Goal: Task Accomplishment & Management: Manage account settings

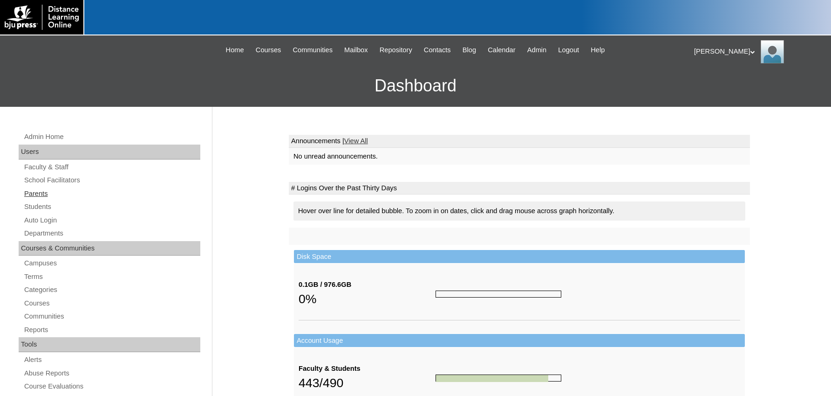
click at [39, 192] on link "Parents" at bounding box center [111, 194] width 177 height 12
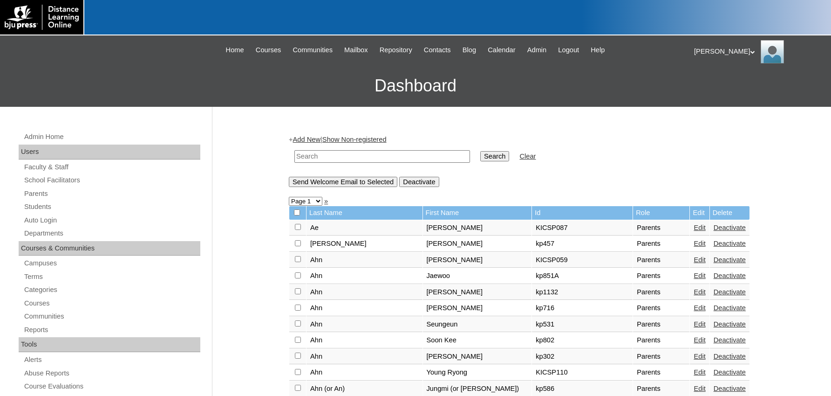
click at [309, 157] on input "text" at bounding box center [382, 156] width 176 height 13
type input "Ham"
click at [480, 151] on input "Search" at bounding box center [494, 156] width 29 height 10
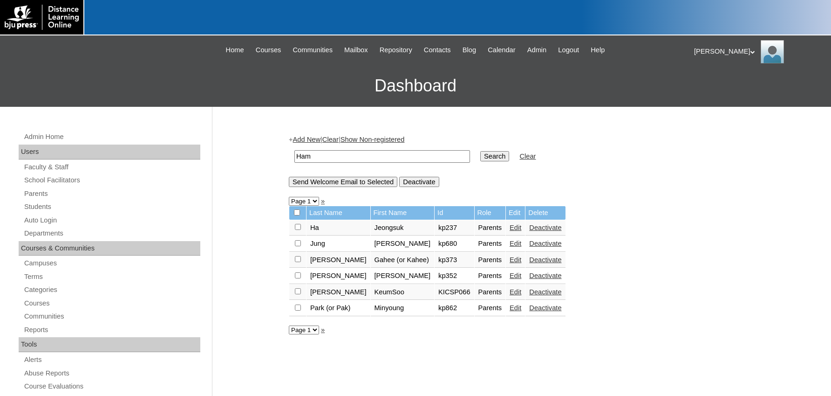
drag, startPoint x: 321, startPoint y: 156, endPoint x: 274, endPoint y: 154, distance: 46.6
click at [294, 157] on input "Ham" at bounding box center [382, 156] width 176 height 13
type input "Jung Hee"
click at [480, 151] on input "Search" at bounding box center [494, 156] width 29 height 10
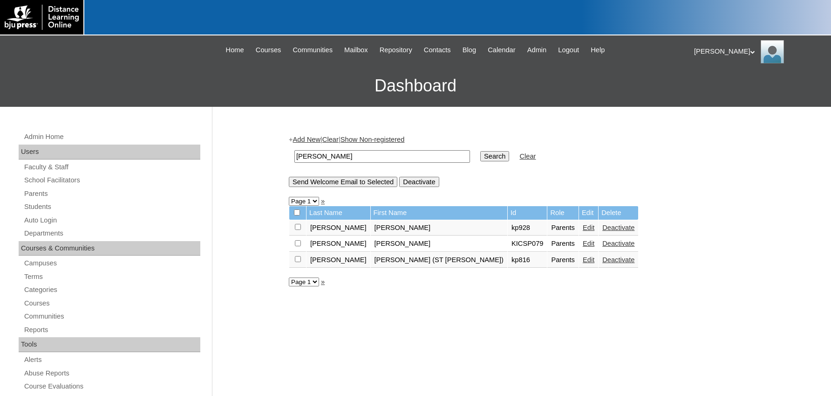
click at [583, 230] on link "Edit" at bounding box center [589, 227] width 12 height 7
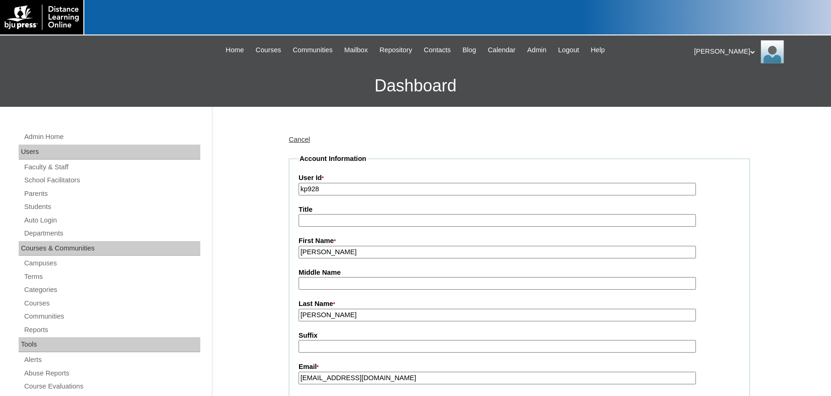
click at [49, 62] on div "Betty-Lou My Profile My Settings Logout |N|Faculty|| Skip to Main Content Skip …" at bounding box center [415, 70] width 831 height 71
click at [119, 7] on div at bounding box center [69, 17] width 138 height 34
click at [46, 66] on h3 "Dashboard" at bounding box center [416, 86] width 822 height 42
click at [28, 70] on h3 "Dashboard" at bounding box center [416, 86] width 822 height 42
click at [79, 56] on div "Betty-Lou My Profile My Settings Logout |N|Faculty|| Skip to Main Content Skip …" at bounding box center [415, 70] width 831 height 71
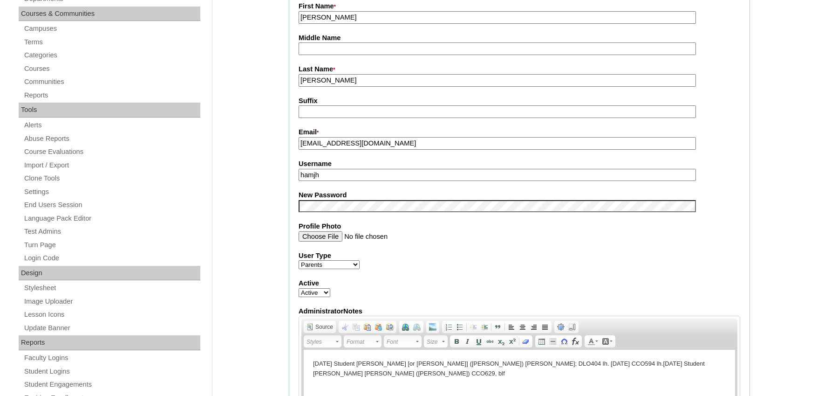
scroll to position [335, 0]
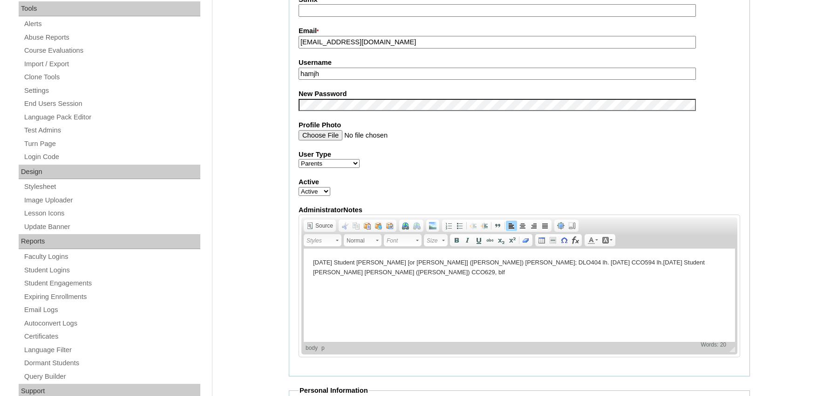
click at [706, 264] on p "12/11/19 Student Justin [or Elijah] (Sung Chan) Jung; DLO404 lh. 8/24/23 CCO594…" at bounding box center [519, 268] width 413 height 20
click at [340, 299] on html "12/11/19 Student Justin [or Elijah] (Sung Chan) Jung; DLO404 lh. 8/24/23 CCO594…" at bounding box center [519, 294] width 431 height 93
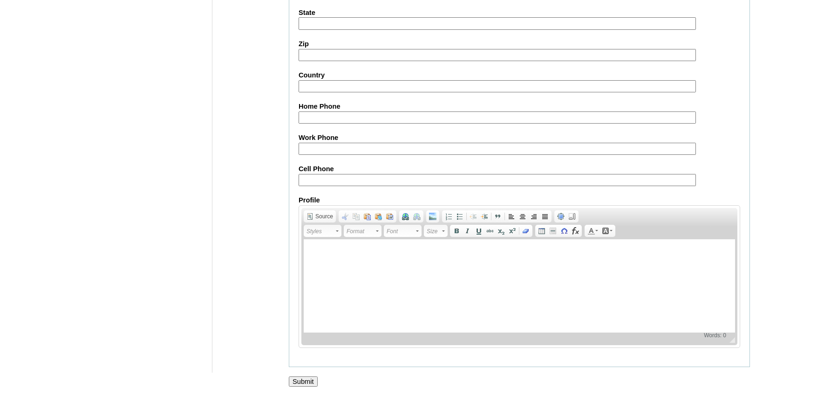
scroll to position [835, 0]
click at [293, 379] on input "Submit" at bounding box center [303, 381] width 29 height 10
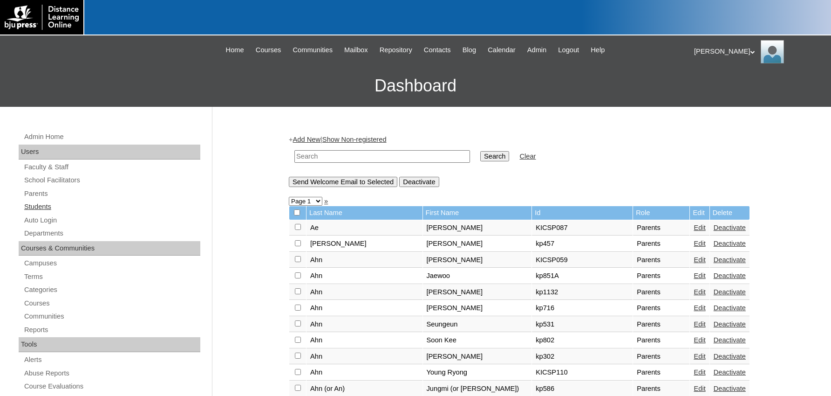
click at [35, 207] on link "Students" at bounding box center [111, 207] width 177 height 12
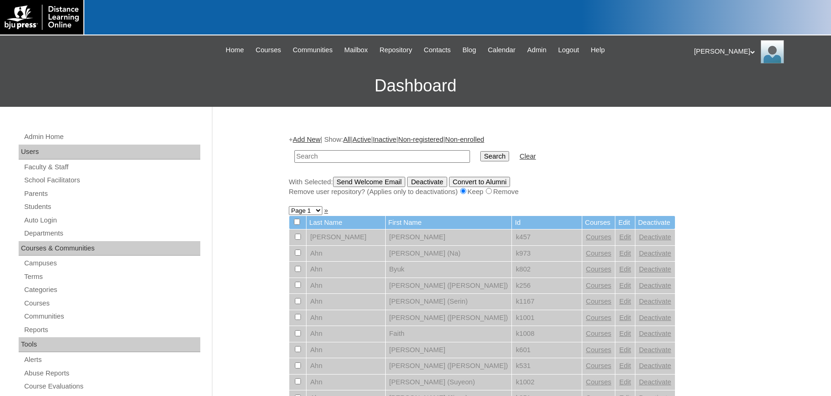
click at [324, 154] on input "text" at bounding box center [382, 156] width 176 height 13
type input "k928"
click at [480, 151] on input "Search" at bounding box center [494, 156] width 29 height 10
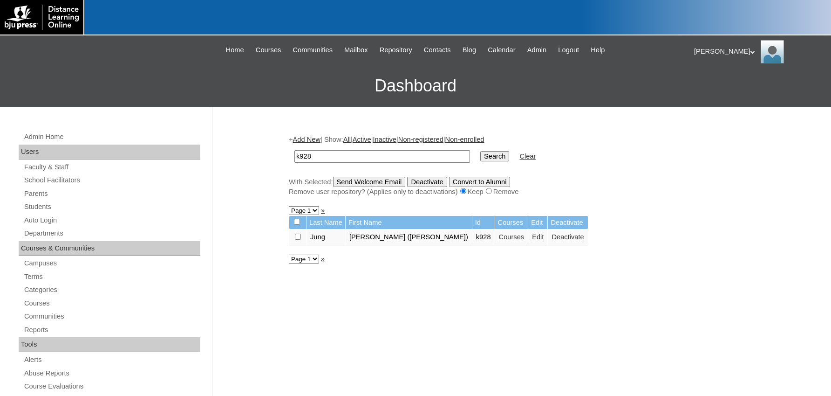
click at [499, 240] on link "Courses" at bounding box center [512, 236] width 26 height 7
click at [532, 240] on link "Edit" at bounding box center [538, 236] width 12 height 7
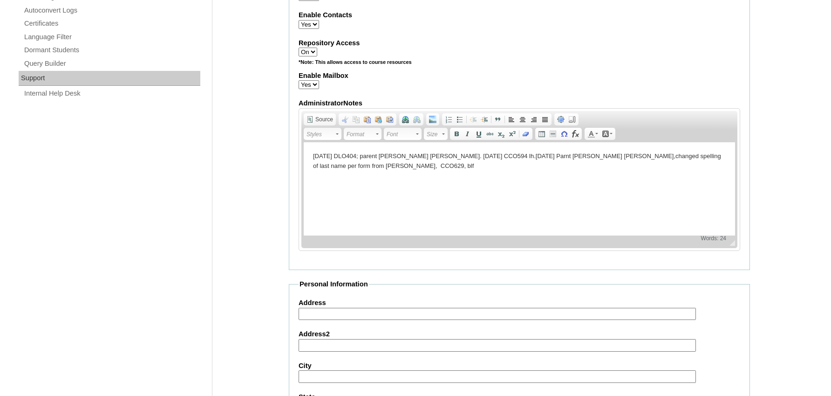
scroll to position [671, 0]
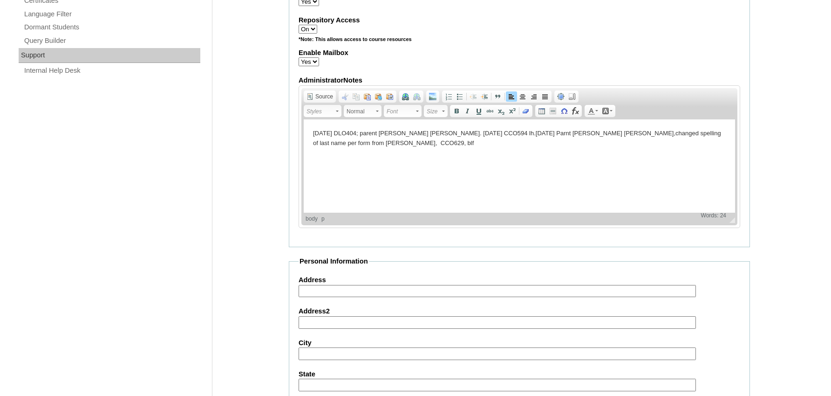
click at [362, 146] on p "[DATE] DLO404; parent [PERSON_NAME] [PERSON_NAME]. [DATE] CCO594 lh.[DATE] Parn…" at bounding box center [519, 138] width 413 height 20
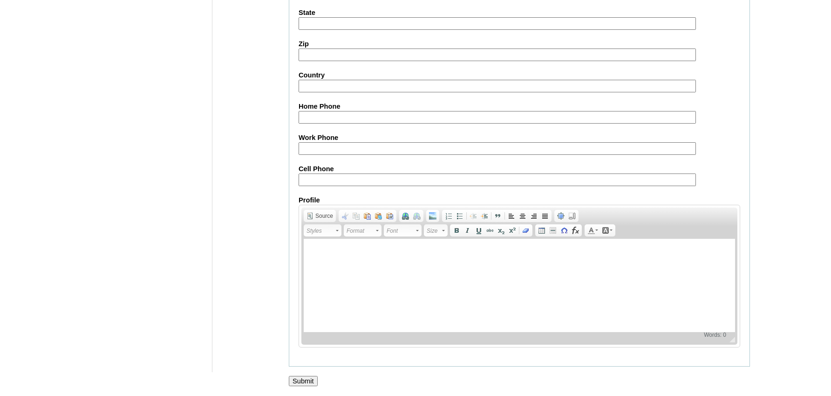
scroll to position [1059, 0]
click at [294, 378] on input "Submit" at bounding box center [303, 381] width 29 height 10
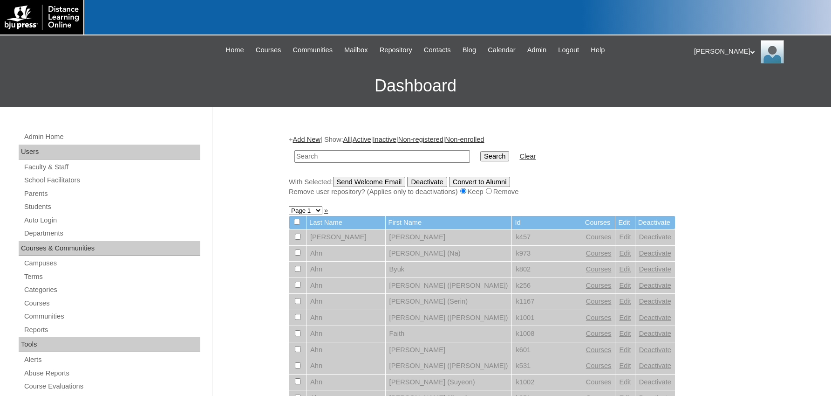
click at [169, 65] on h3 "Dashboard" at bounding box center [416, 86] width 822 height 42
click at [30, 206] on link "Students" at bounding box center [111, 207] width 177 height 12
click at [329, 156] on input "text" at bounding box center [382, 156] width 176 height 13
type input "k928"
click at [480, 158] on input "Search" at bounding box center [494, 156] width 29 height 10
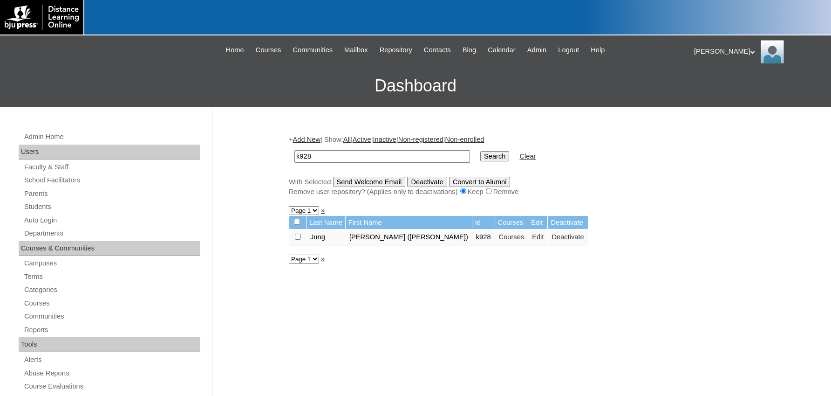
click at [499, 240] on link "Courses" at bounding box center [512, 236] width 26 height 7
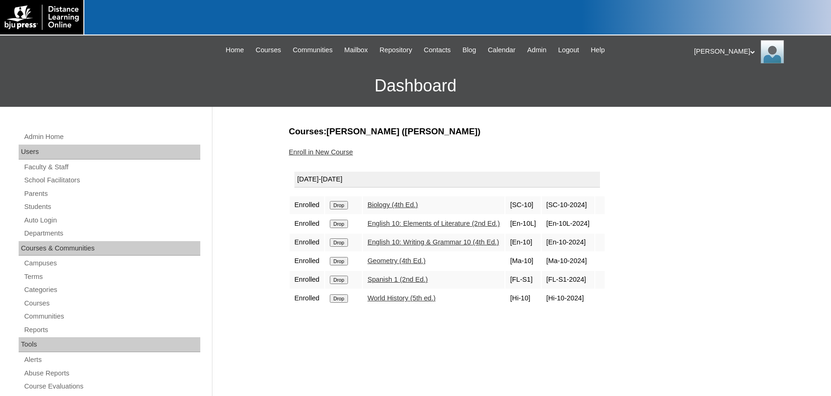
click at [310, 148] on div "Enroll in New Course" at bounding box center [519, 152] width 461 height 10
click at [309, 150] on link "Enroll in New Course" at bounding box center [321, 151] width 64 height 7
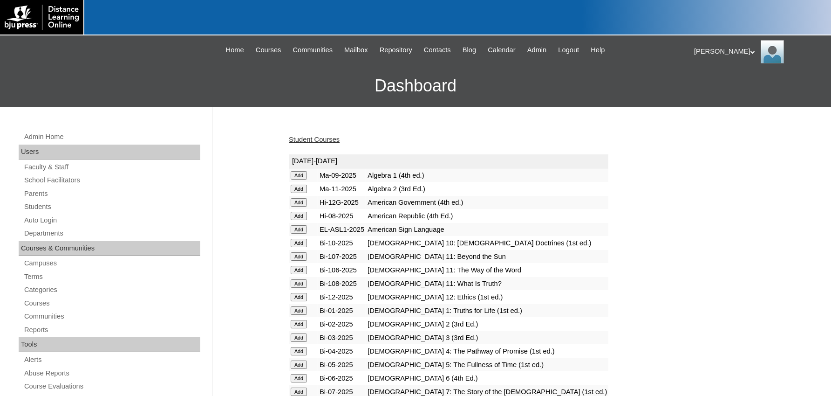
click at [300, 259] on input "Add" at bounding box center [299, 256] width 16 height 8
click at [314, 140] on link "Student Courses" at bounding box center [314, 139] width 51 height 7
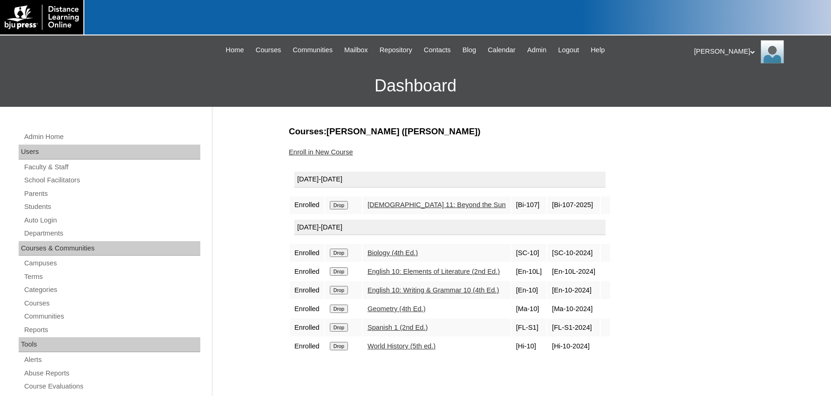
click at [294, 150] on link "Enroll in New Course" at bounding box center [321, 151] width 64 height 7
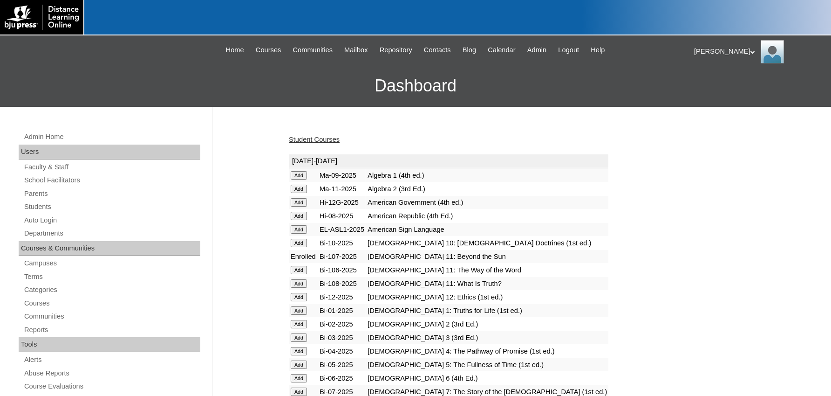
click at [297, 273] on input "Add" at bounding box center [299, 270] width 16 height 8
click at [296, 285] on input "Add" at bounding box center [299, 283] width 16 height 8
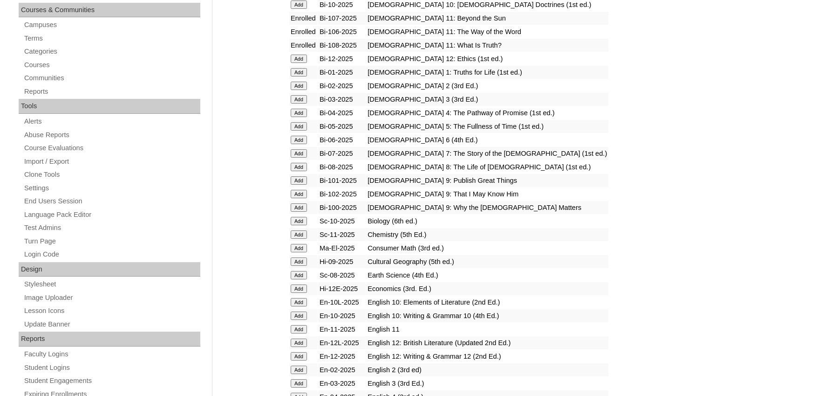
scroll to position [280, 0]
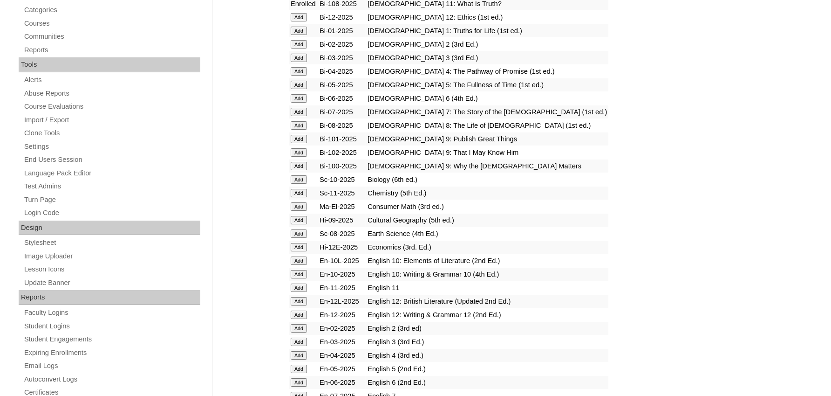
click at [297, 197] on input "Add" at bounding box center [299, 193] width 16 height 8
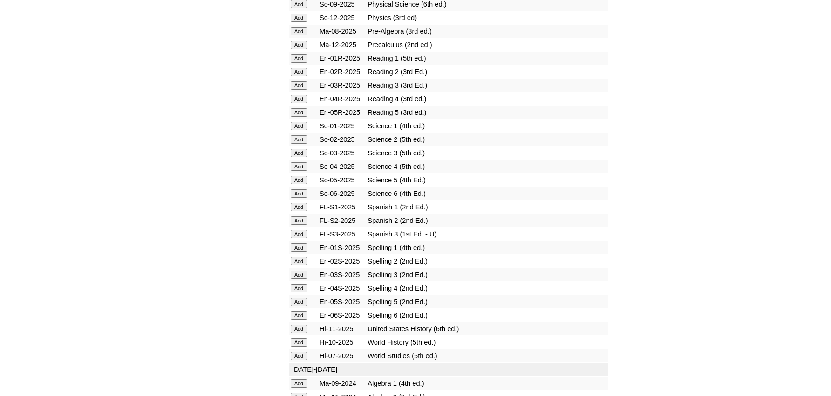
scroll to position [1118, 0]
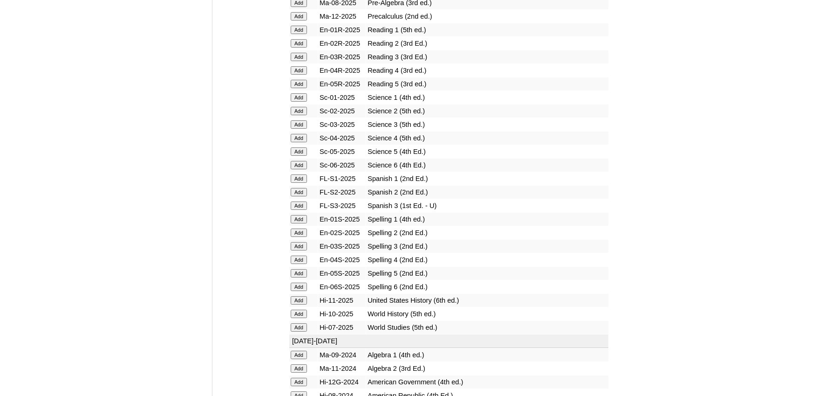
click at [294, 304] on input "Add" at bounding box center [299, 300] width 16 height 8
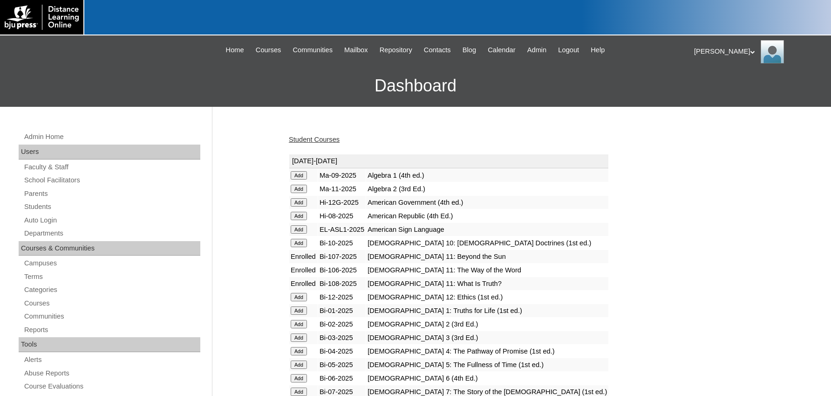
click at [296, 188] on input "Add" at bounding box center [299, 188] width 16 height 8
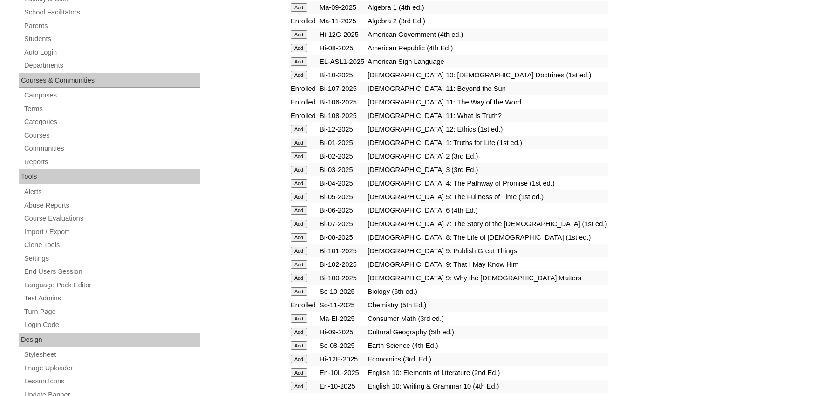
scroll to position [280, 0]
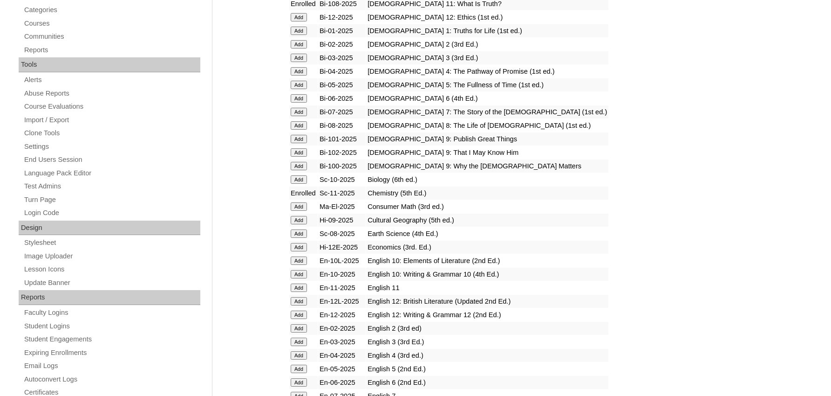
click at [298, 292] on input "Add" at bounding box center [299, 287] width 16 height 8
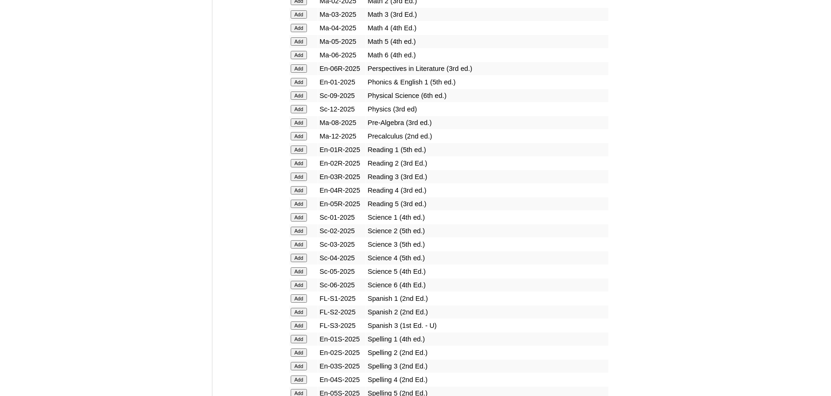
scroll to position [1118, 0]
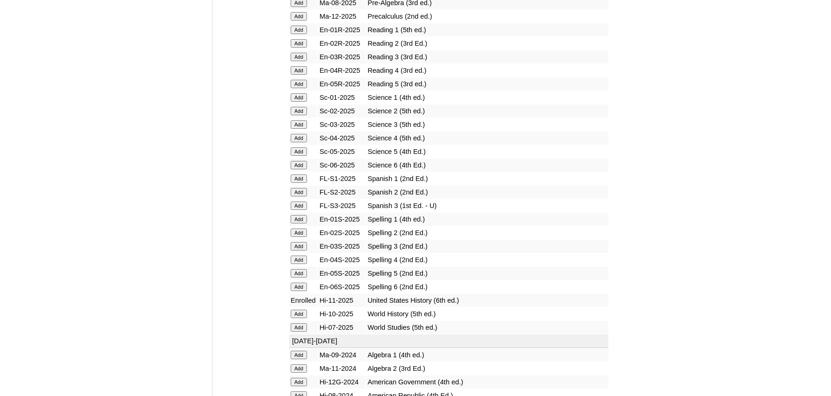
click at [296, 196] on input "Add" at bounding box center [299, 192] width 16 height 8
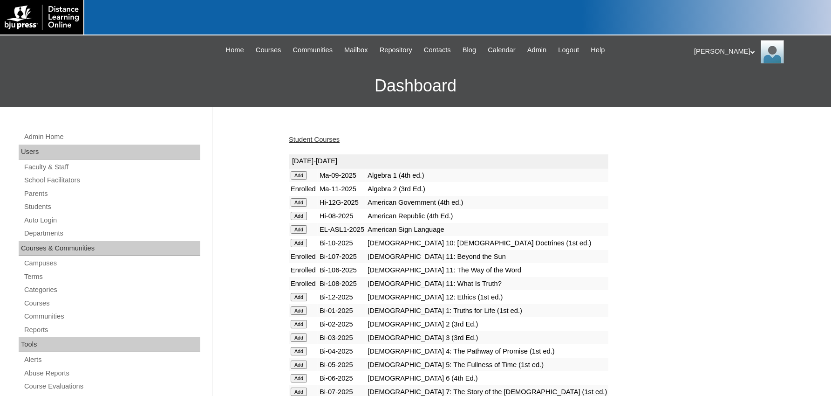
click at [320, 141] on link "Student Courses" at bounding box center [314, 139] width 51 height 7
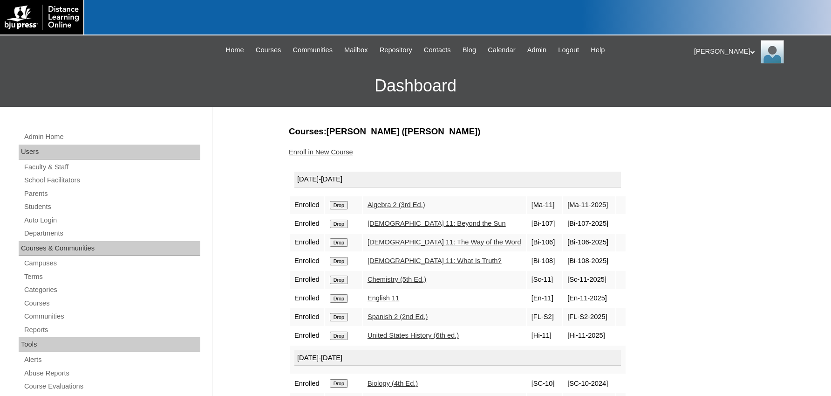
click at [132, 61] on div "Betty-Lou My Profile My Settings Logout |N|Faculty|| Skip to Main Content Skip …" at bounding box center [415, 70] width 831 height 71
click at [31, 191] on link "Parents" at bounding box center [111, 194] width 177 height 12
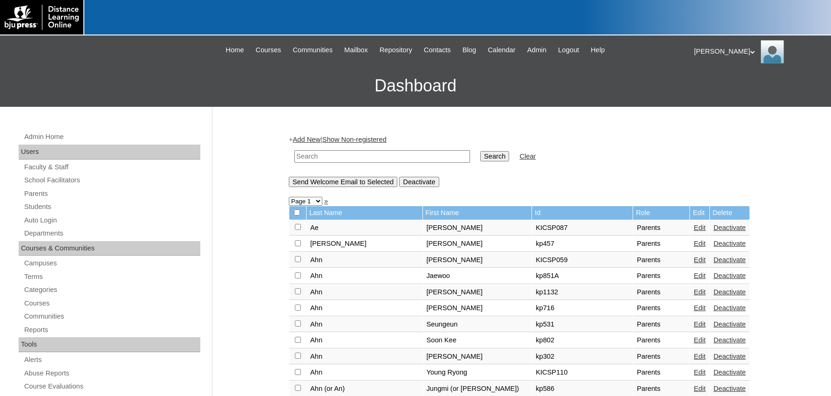
click at [345, 157] on input "text" at bounding box center [382, 156] width 176 height 13
type input "Jeoungeun"
click at [480, 151] on input "Search" at bounding box center [494, 156] width 29 height 10
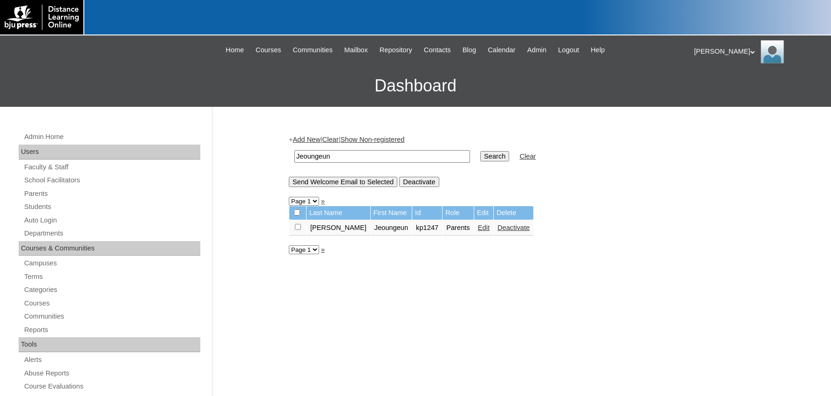
click at [478, 231] on link "Edit" at bounding box center [484, 227] width 12 height 7
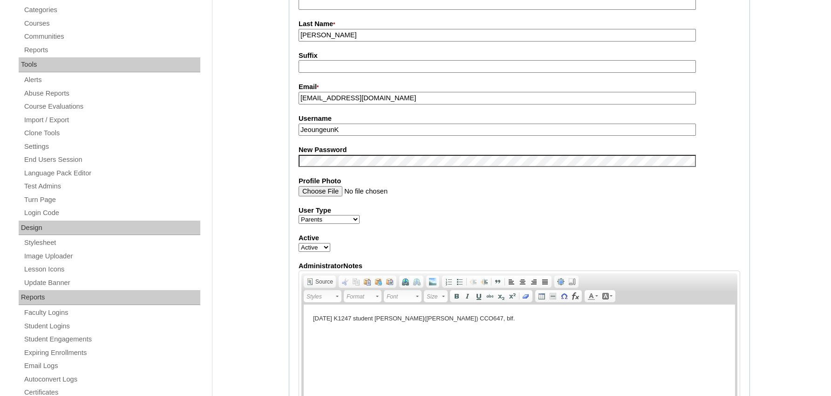
scroll to position [335, 0]
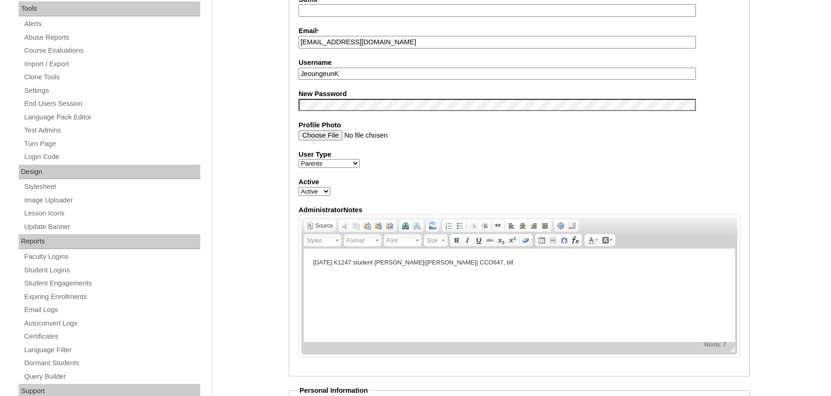
click at [491, 262] on p "[DATE] K1247 student [PERSON_NAME]([PERSON_NAME]) CCO647, blf." at bounding box center [519, 263] width 413 height 10
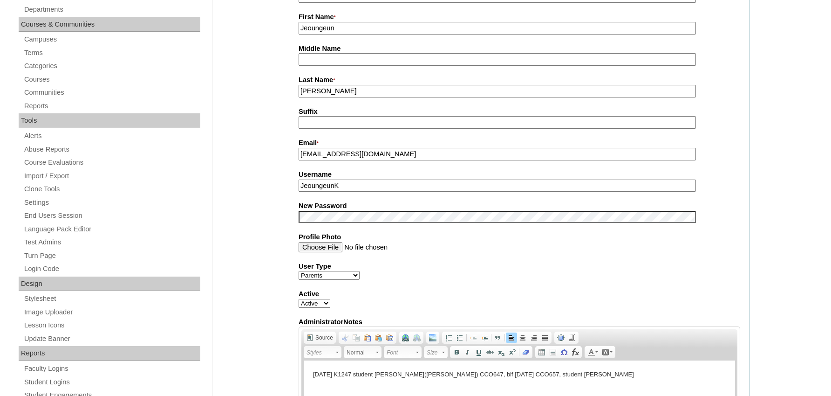
scroll to position [447, 0]
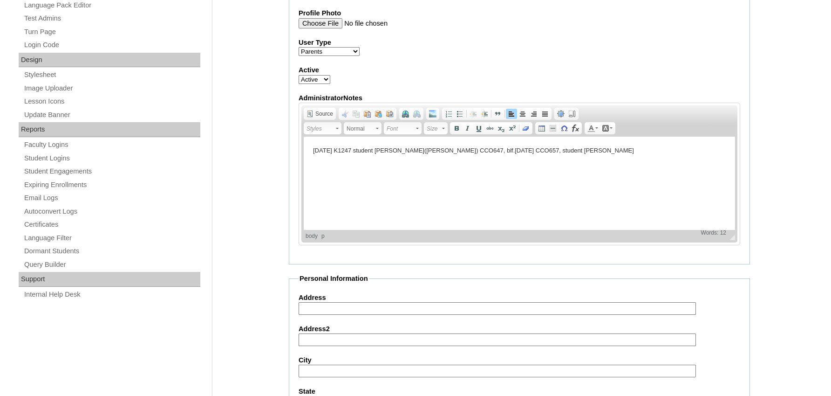
click at [606, 151] on p "3/14/2025 K1247 student YuHyeon Cho(Ethan) CCO647, blf.9/11/2025 CCO657, studen…" at bounding box center [519, 151] width 413 height 10
click at [602, 151] on p "3/14/2025 K1247 student YuHyeon Cho(Ethan) CCO647, blf.9/11/2025 CCO657, studen…" at bounding box center [519, 151] width 413 height 10
click at [633, 151] on p "3/14/2025 K1247 student YuHyeon Cho(Ethan) CCO647, blf.9/11/2025 CCO657, studen…" at bounding box center [519, 151] width 413 height 10
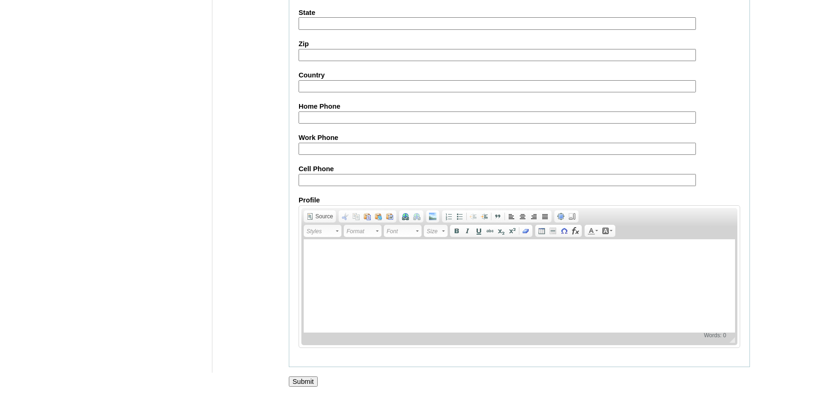
scroll to position [835, 0]
click at [301, 380] on input "Submit" at bounding box center [303, 381] width 29 height 10
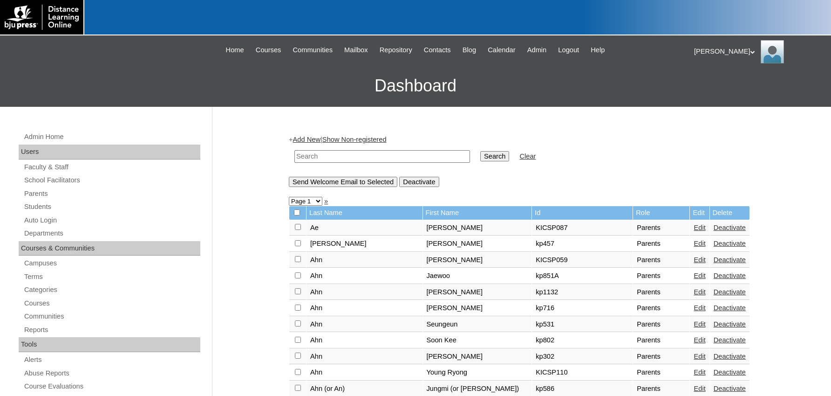
click at [322, 156] on input "text" at bounding box center [382, 156] width 176 height 13
type input "k1247"
click at [480, 151] on input "Search" at bounding box center [494, 156] width 29 height 10
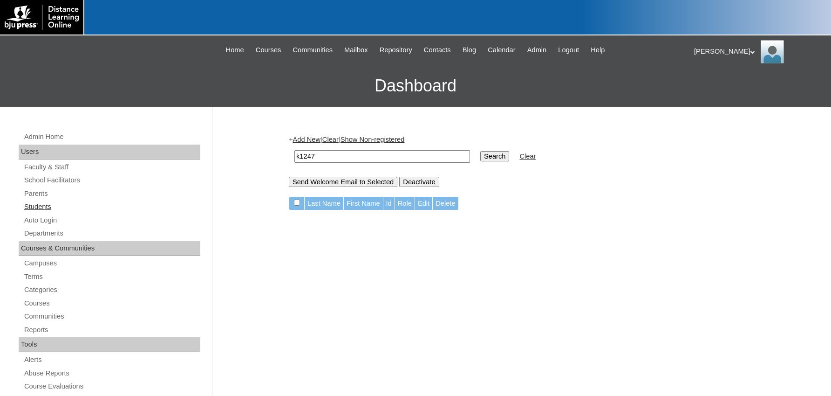
click at [32, 207] on link "Students" at bounding box center [111, 207] width 177 height 12
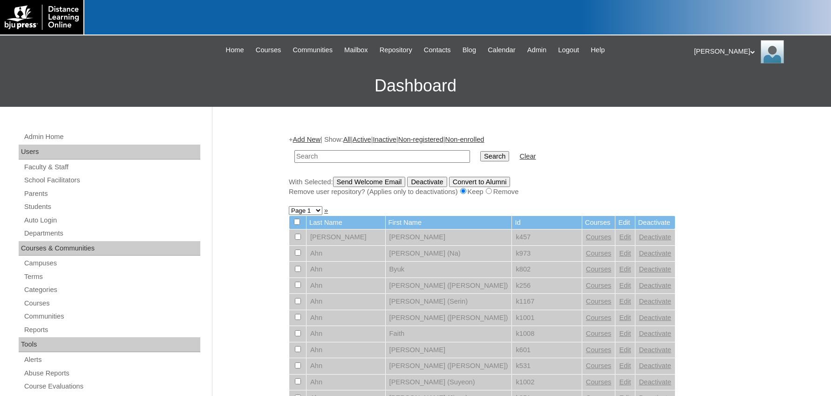
click at [343, 160] on input "text" at bounding box center [382, 156] width 176 height 13
type input "k1247"
click at [480, 151] on input "Search" at bounding box center [494, 156] width 29 height 10
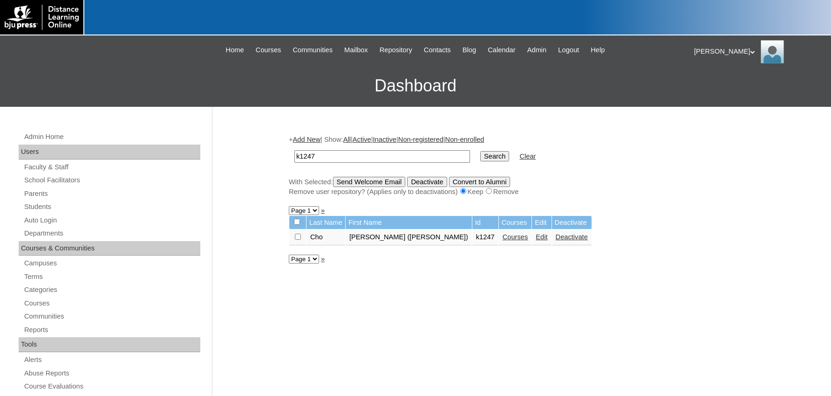
click at [536, 240] on link "Edit" at bounding box center [542, 236] width 12 height 7
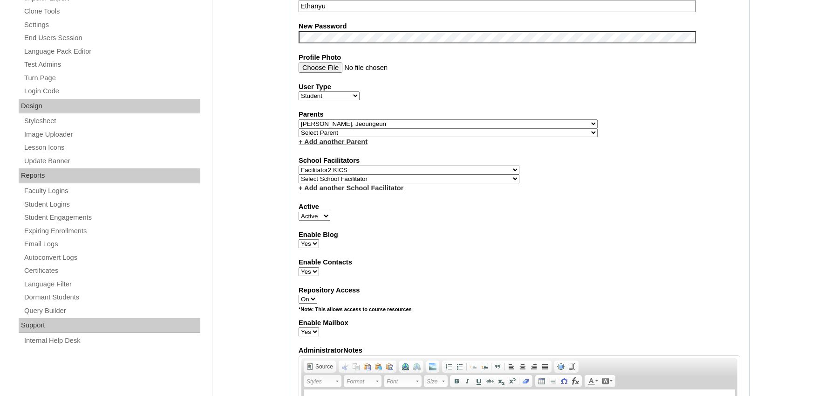
scroll to position [559, 0]
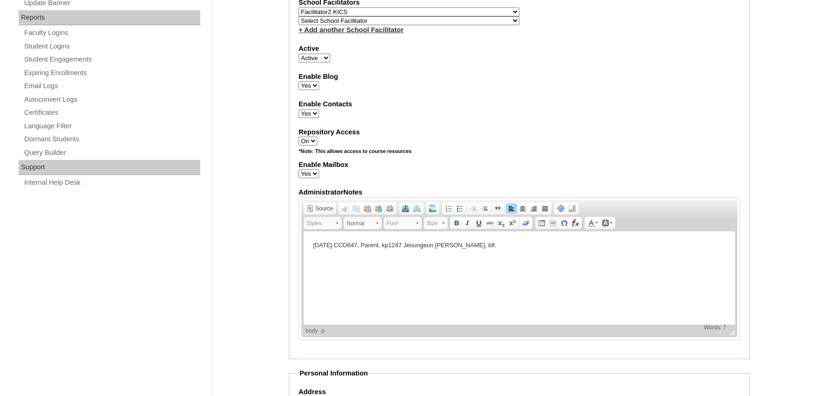
click at [481, 248] on p "[DATE] CCO647, Parent, kp1247 Jeoungeun [PERSON_NAME], blf." at bounding box center [519, 245] width 413 height 10
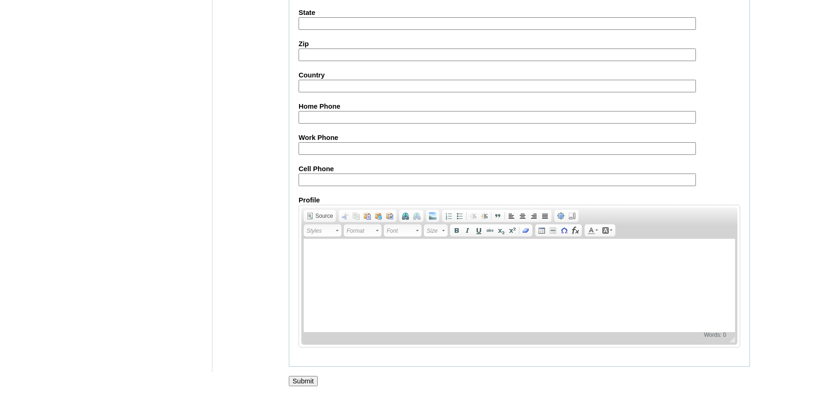
scroll to position [1059, 0]
click at [298, 380] on input "Submit" at bounding box center [303, 381] width 29 height 10
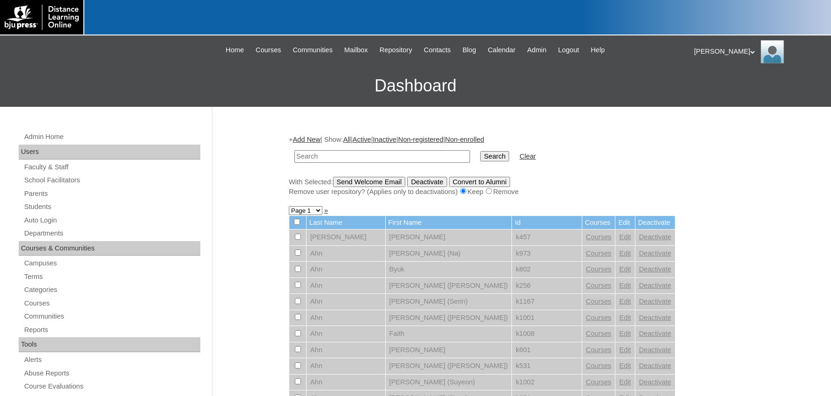
click at [310, 155] on input "text" at bounding box center [382, 156] width 176 height 13
type input "k1247"
click at [484, 154] on input "Search" at bounding box center [494, 156] width 29 height 10
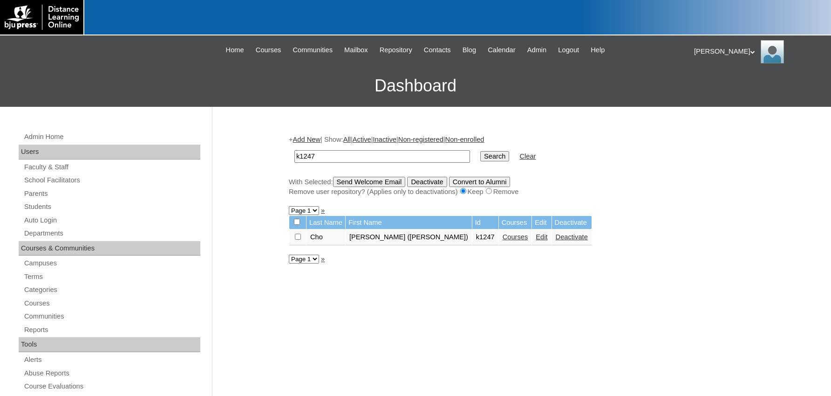
click at [503, 240] on link "Courses" at bounding box center [516, 236] width 26 height 7
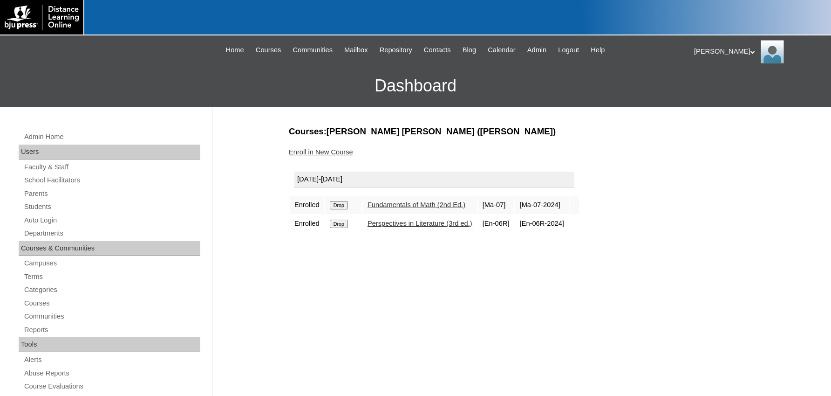
click at [298, 152] on link "Enroll in New Course" at bounding box center [321, 151] width 64 height 7
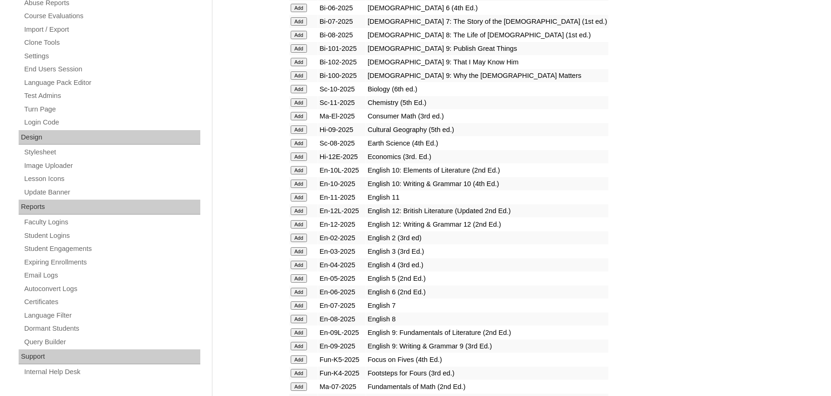
scroll to position [391, 0]
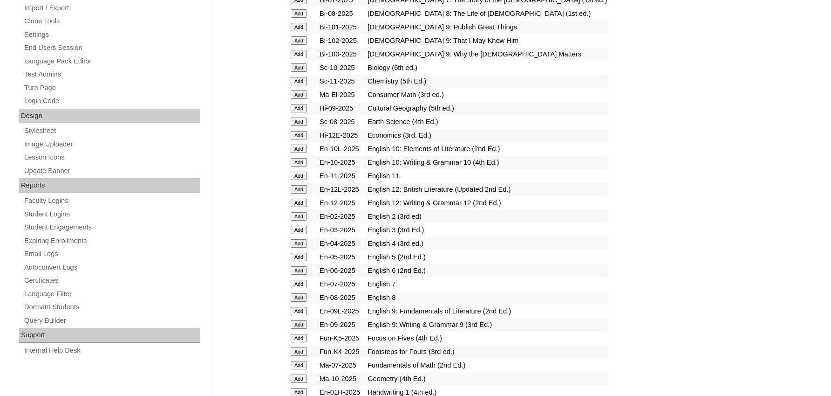
click at [301, 288] on input "Add" at bounding box center [299, 284] width 16 height 8
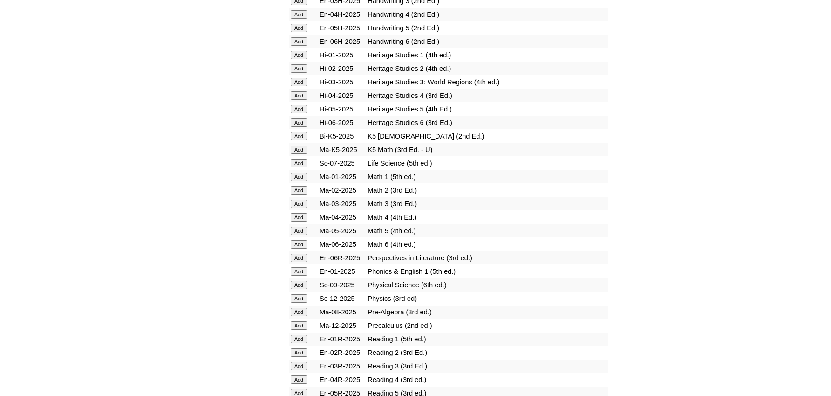
scroll to position [839, 0]
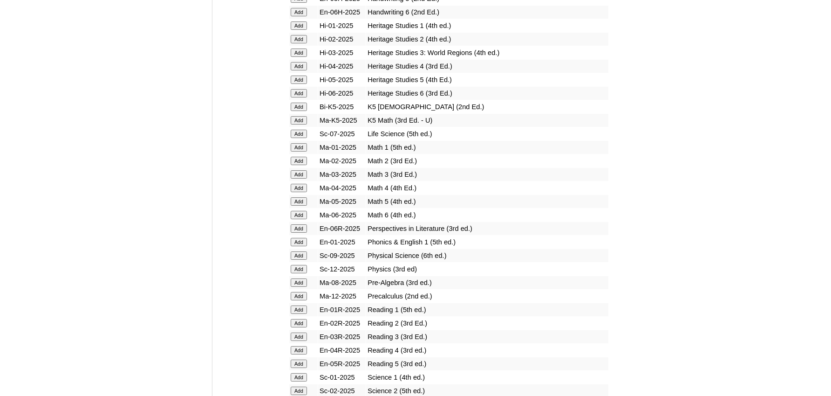
click at [299, 287] on input "Add" at bounding box center [299, 282] width 16 height 8
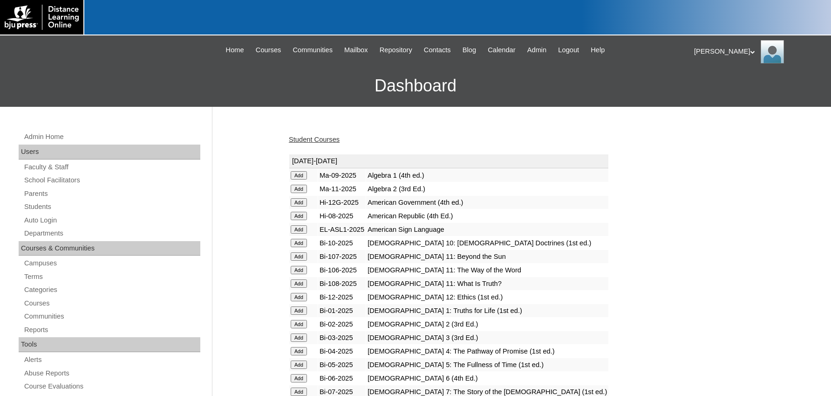
click at [319, 137] on link "Student Courses" at bounding box center [314, 139] width 51 height 7
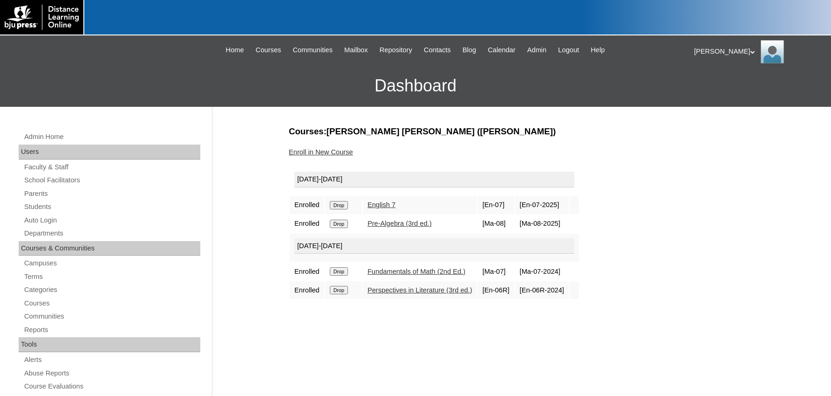
click at [141, 68] on h3 "Dashboard" at bounding box center [416, 86] width 822 height 42
